Goal: Transaction & Acquisition: Purchase product/service

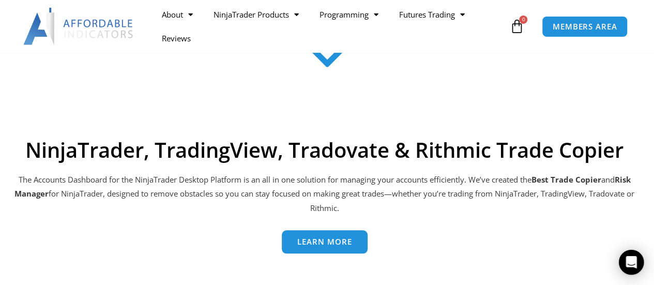
scroll to position [465, 0]
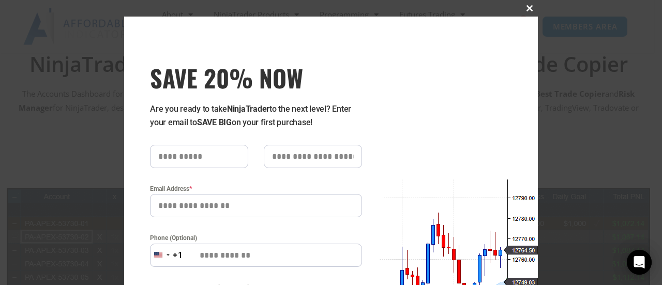
click at [527, 9] on span at bounding box center [529, 8] width 17 height 6
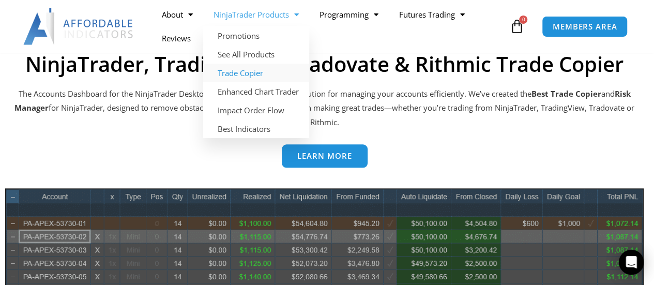
click at [248, 73] on link "Trade Copier" at bounding box center [256, 73] width 106 height 19
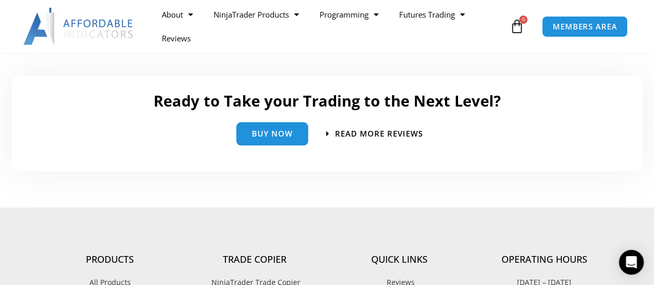
scroll to position [2379, 0]
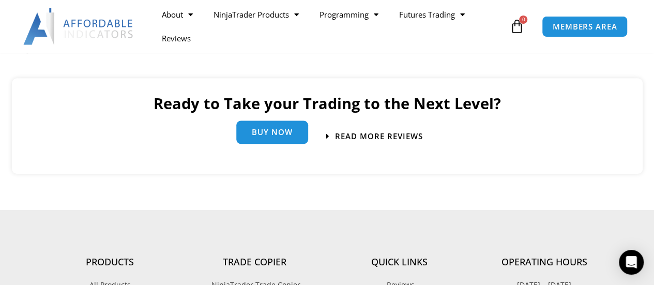
click at [278, 134] on span "Buy Now" at bounding box center [272, 132] width 41 height 8
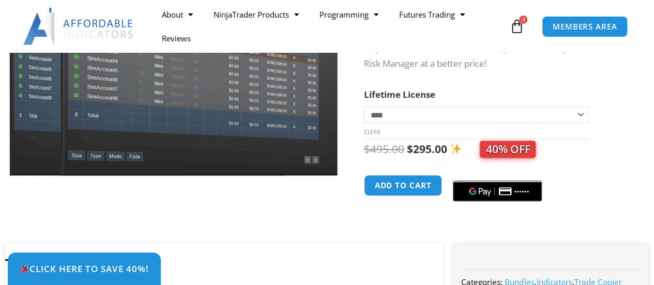
scroll to position [207, 0]
